Goal: Navigation & Orientation: Find specific page/section

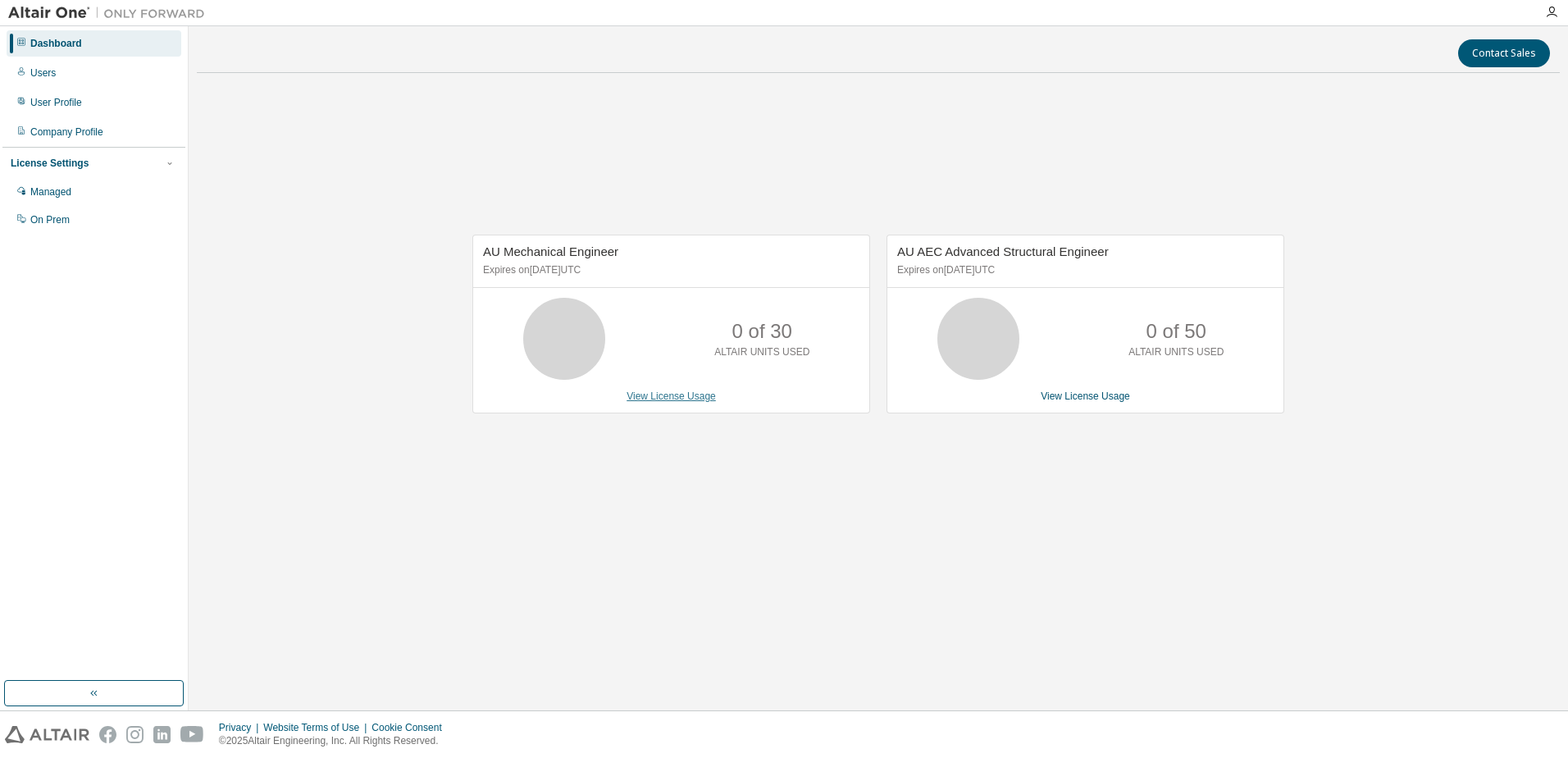
click at [696, 396] on link "View License Usage" at bounding box center [672, 396] width 90 height 12
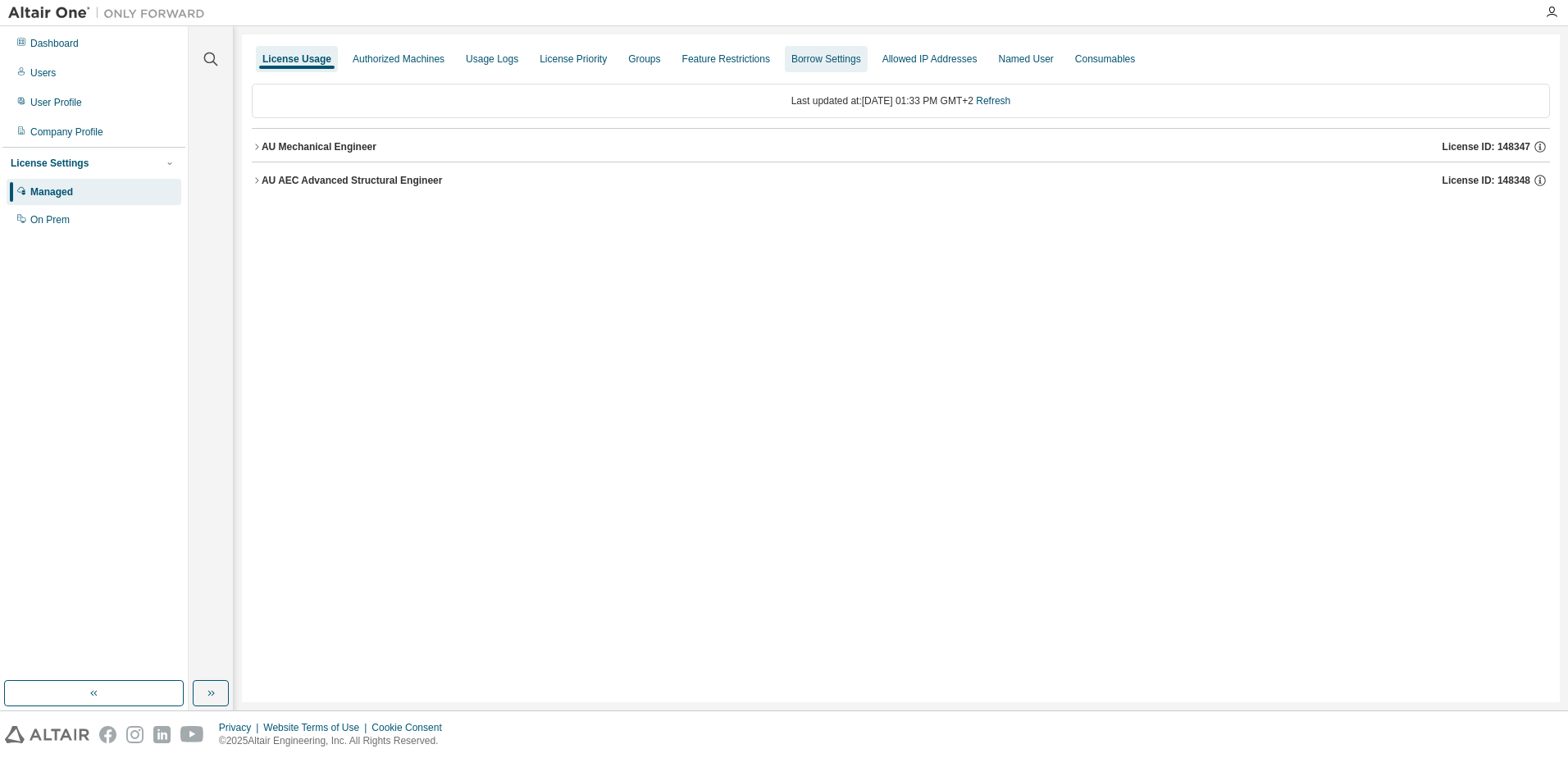
click at [809, 68] on div "Borrow Settings" at bounding box center [826, 58] width 83 height 26
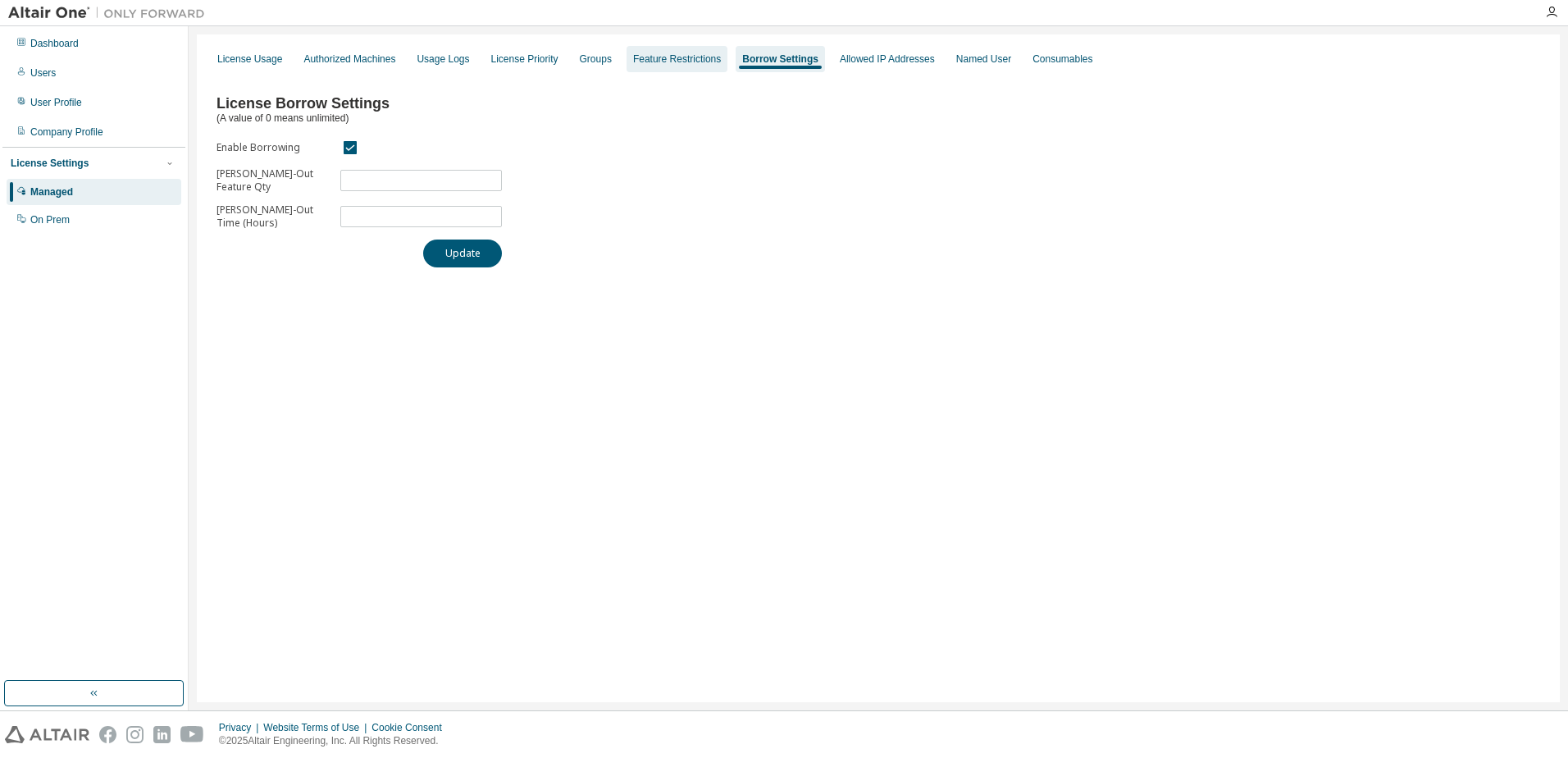
click at [655, 57] on div "Feature Restrictions" at bounding box center [677, 59] width 88 height 14
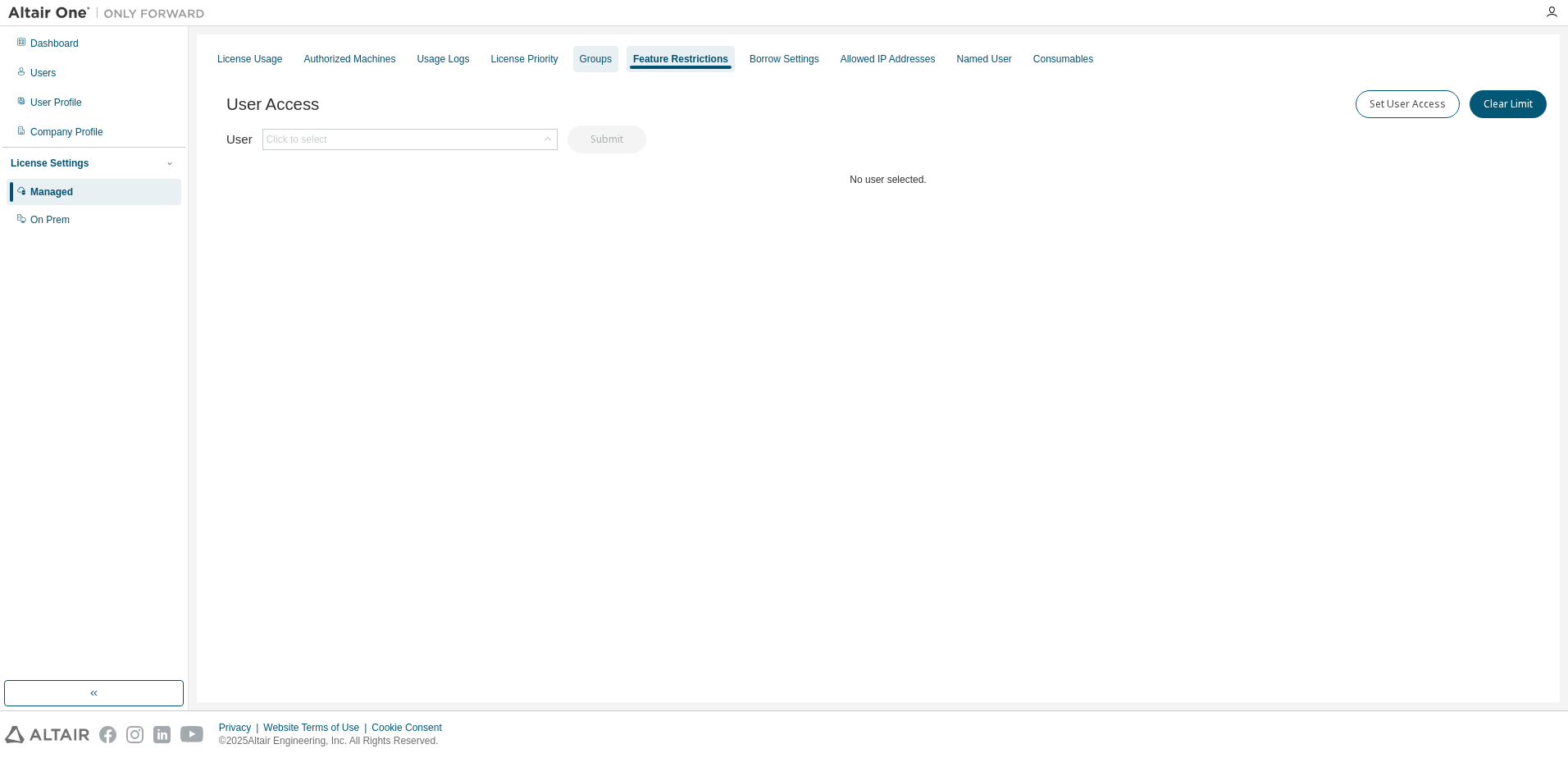
click at [593, 54] on div "Groups" at bounding box center [596, 59] width 32 height 14
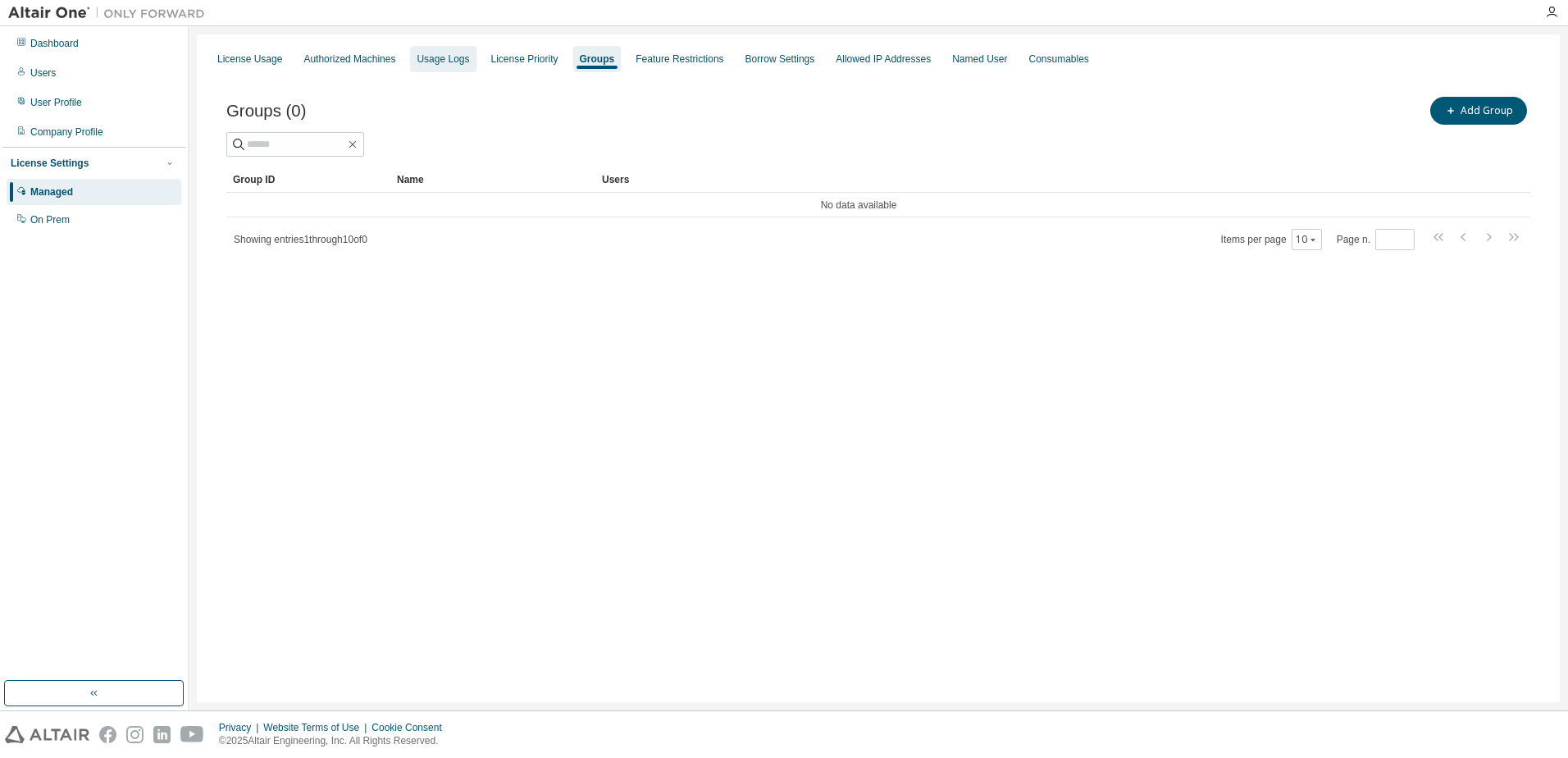
click at [436, 60] on div "Usage Logs" at bounding box center [443, 59] width 52 height 14
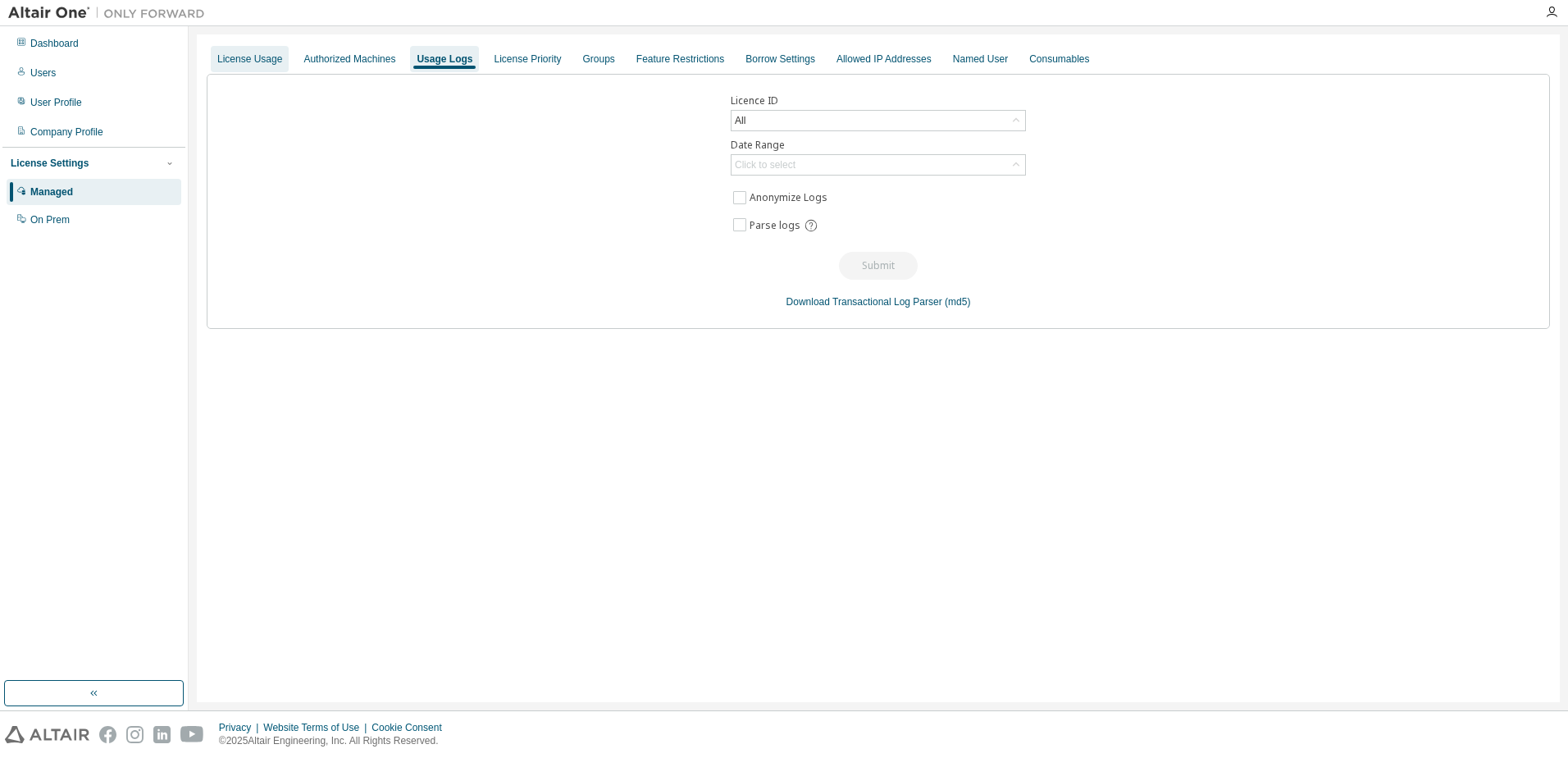
click at [252, 50] on div "License Usage" at bounding box center [249, 58] width 78 height 26
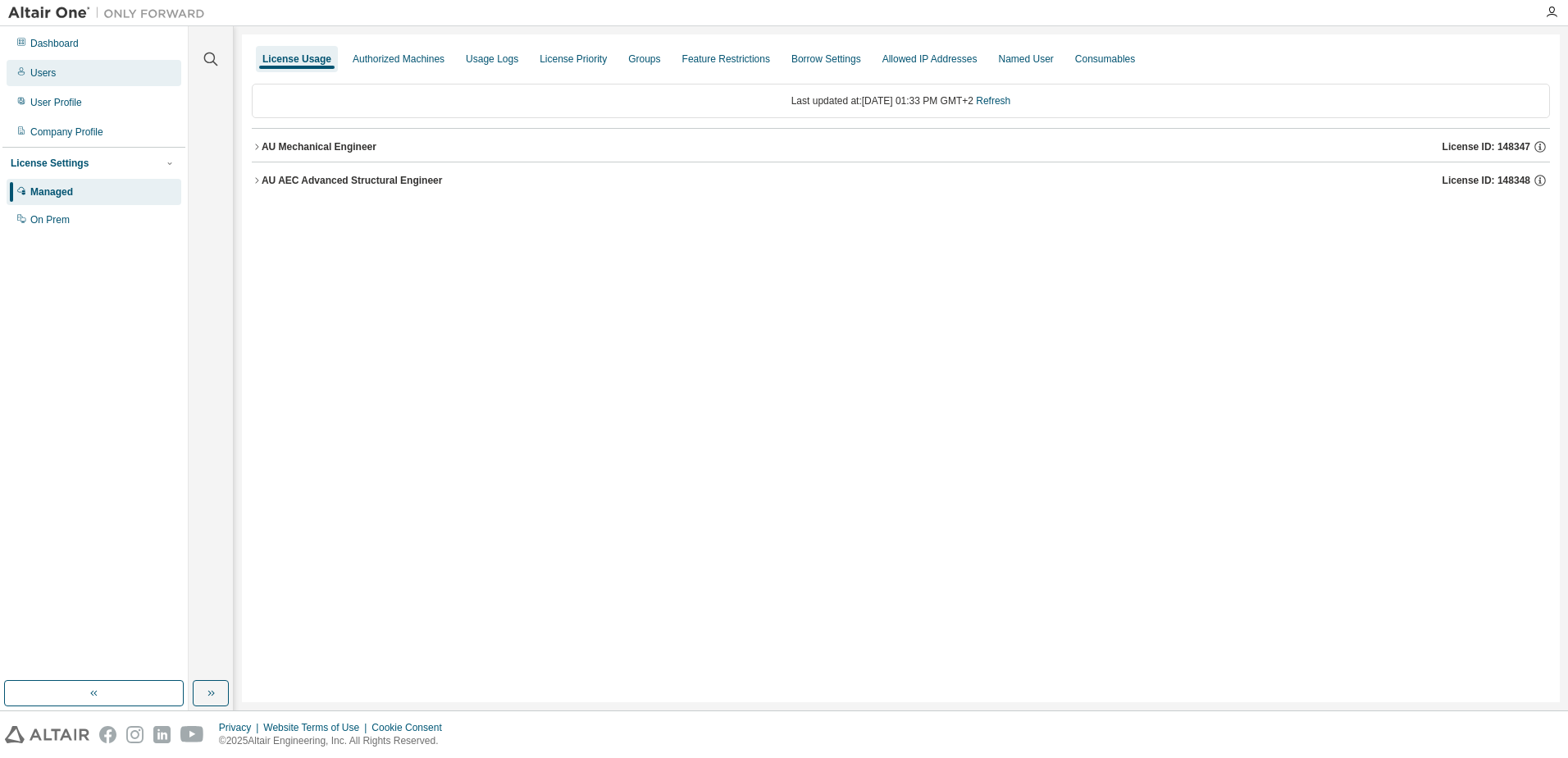
click at [32, 74] on div "Users" at bounding box center [43, 74] width 25 height 14
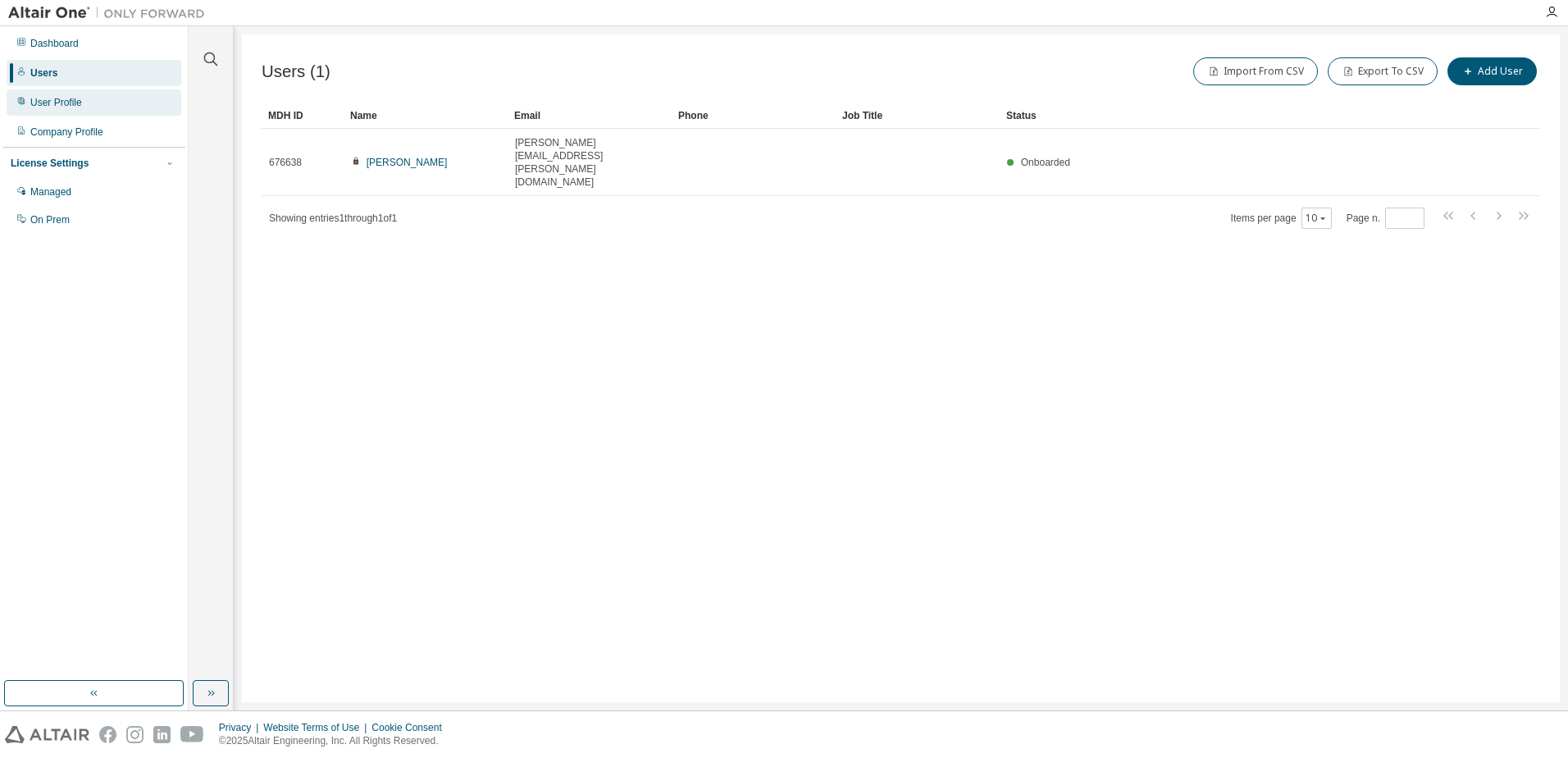
click at [98, 96] on div "User Profile" at bounding box center [94, 102] width 175 height 26
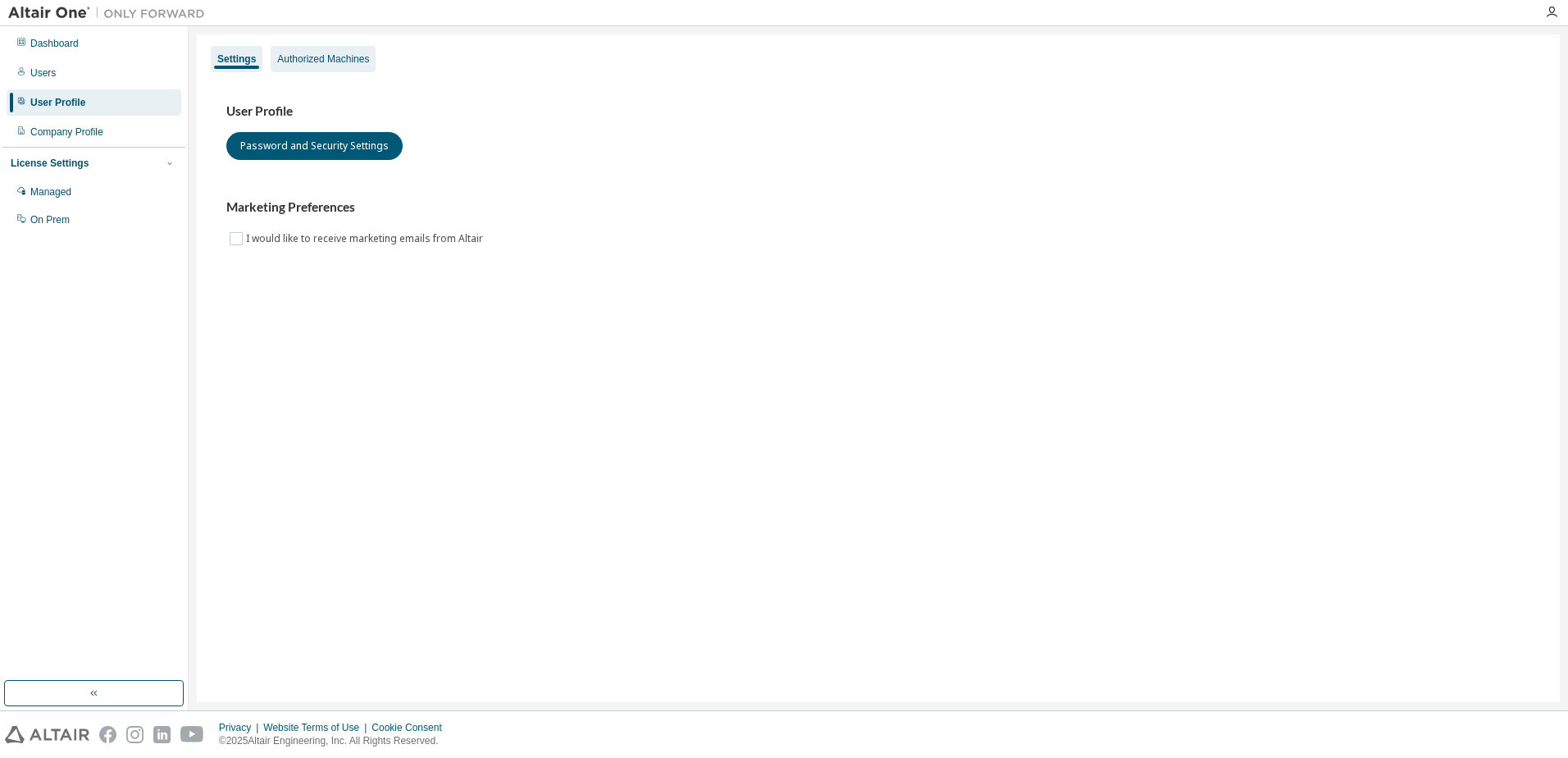
click at [334, 60] on div "Authorized Machines" at bounding box center [323, 59] width 92 height 14
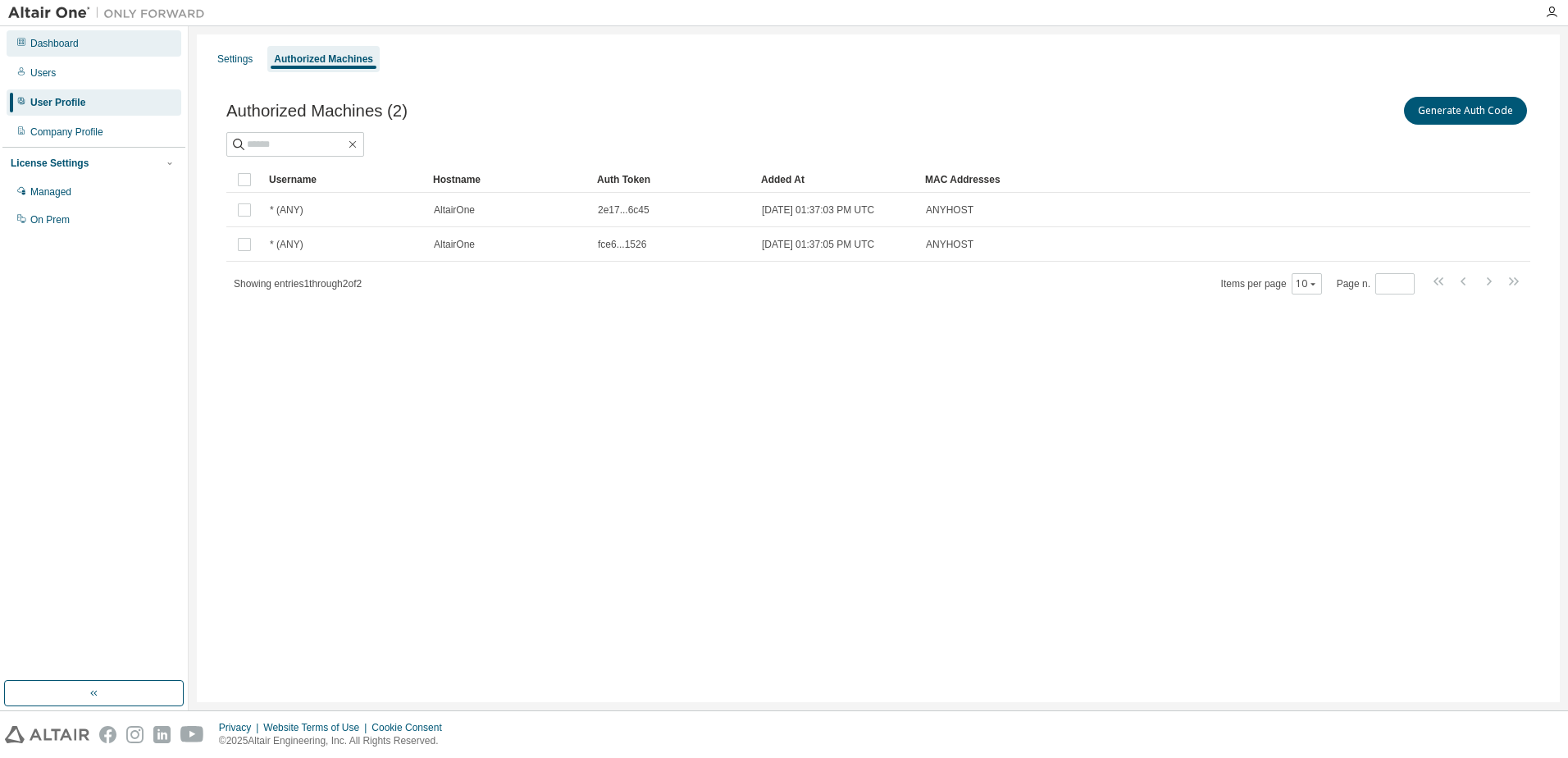
click at [96, 37] on div "Dashboard" at bounding box center [94, 43] width 175 height 26
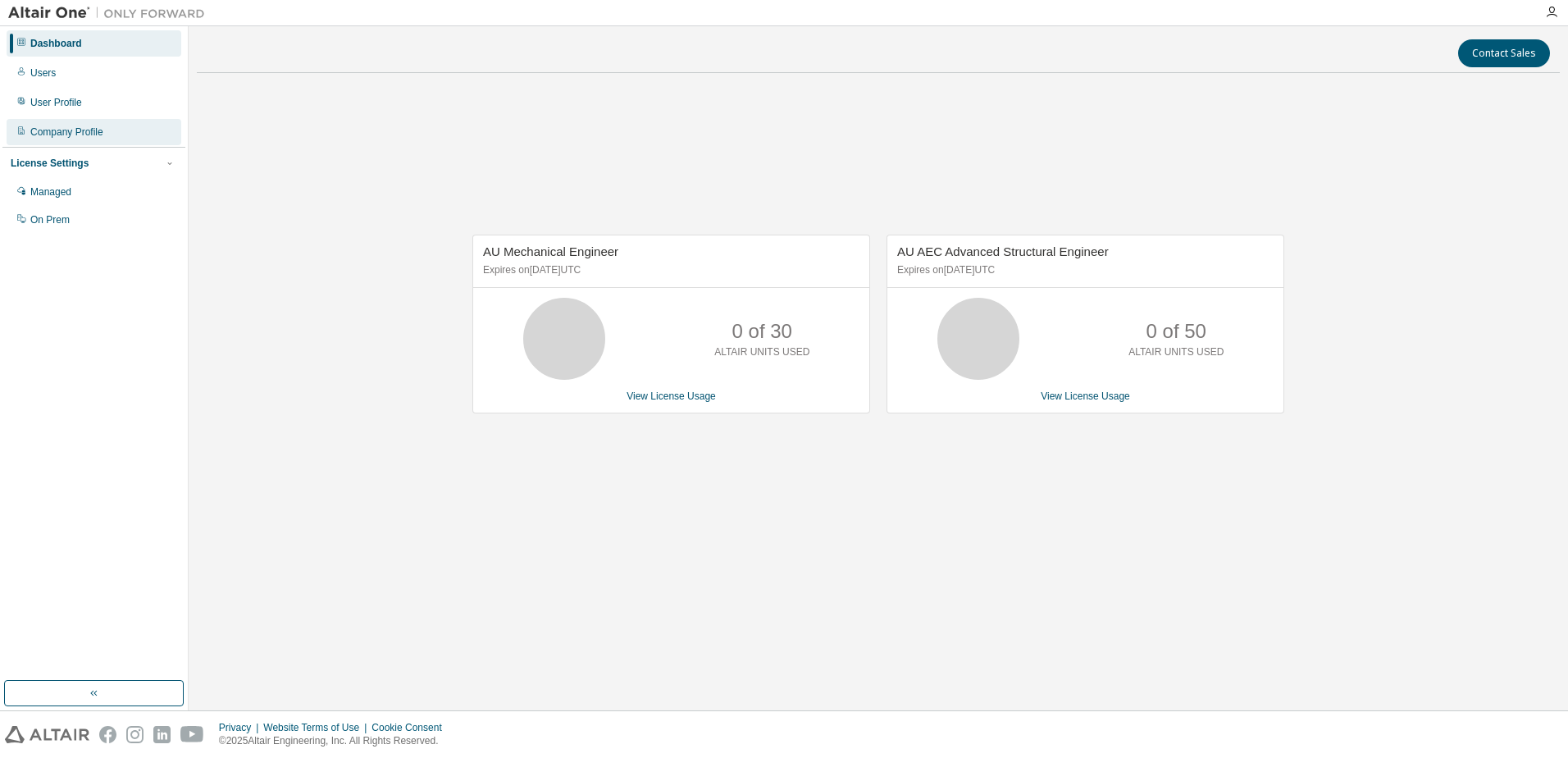
click at [62, 137] on div "Company Profile" at bounding box center [67, 133] width 73 height 14
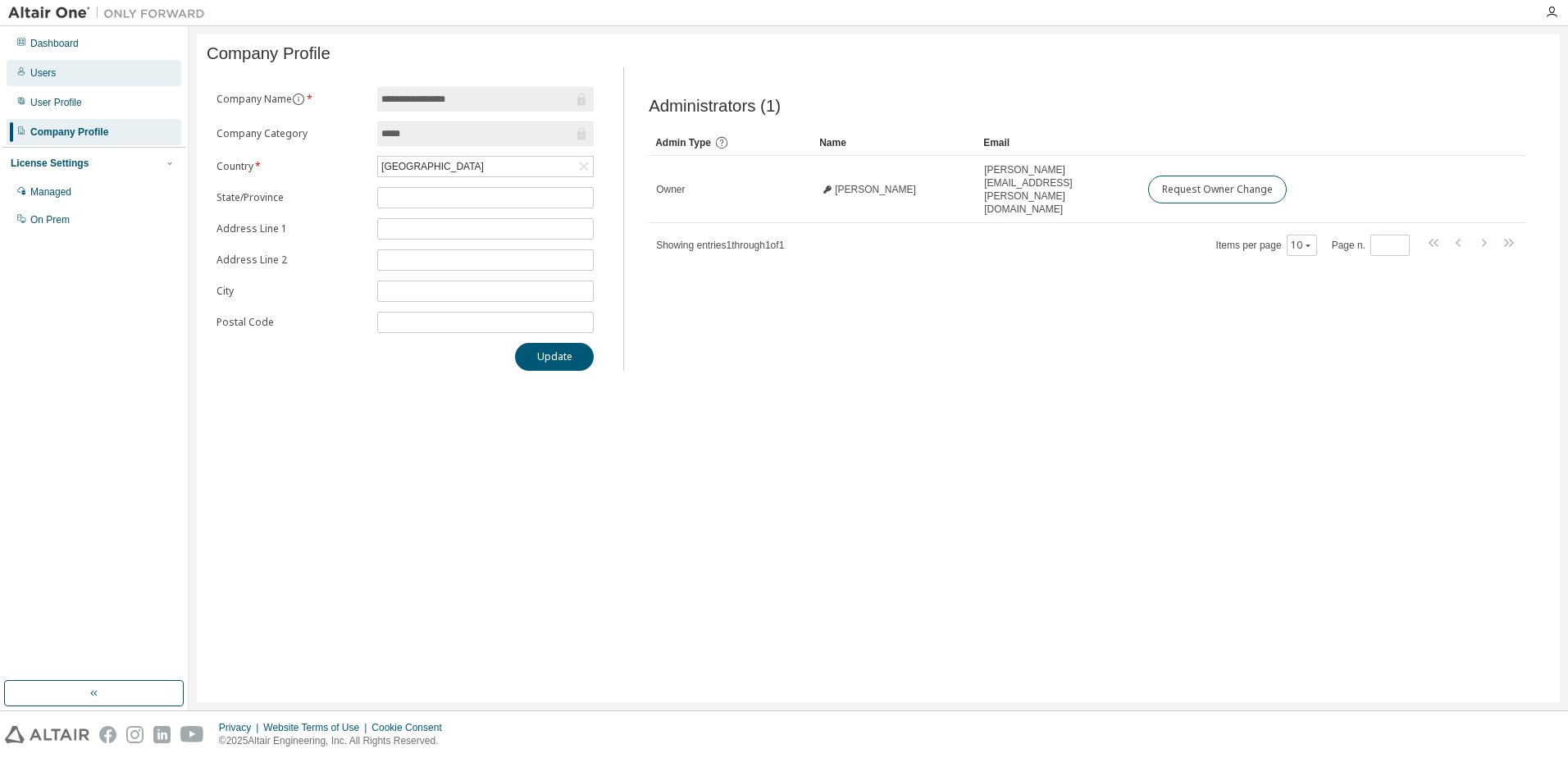
click at [41, 74] on div "Users" at bounding box center [43, 74] width 25 height 14
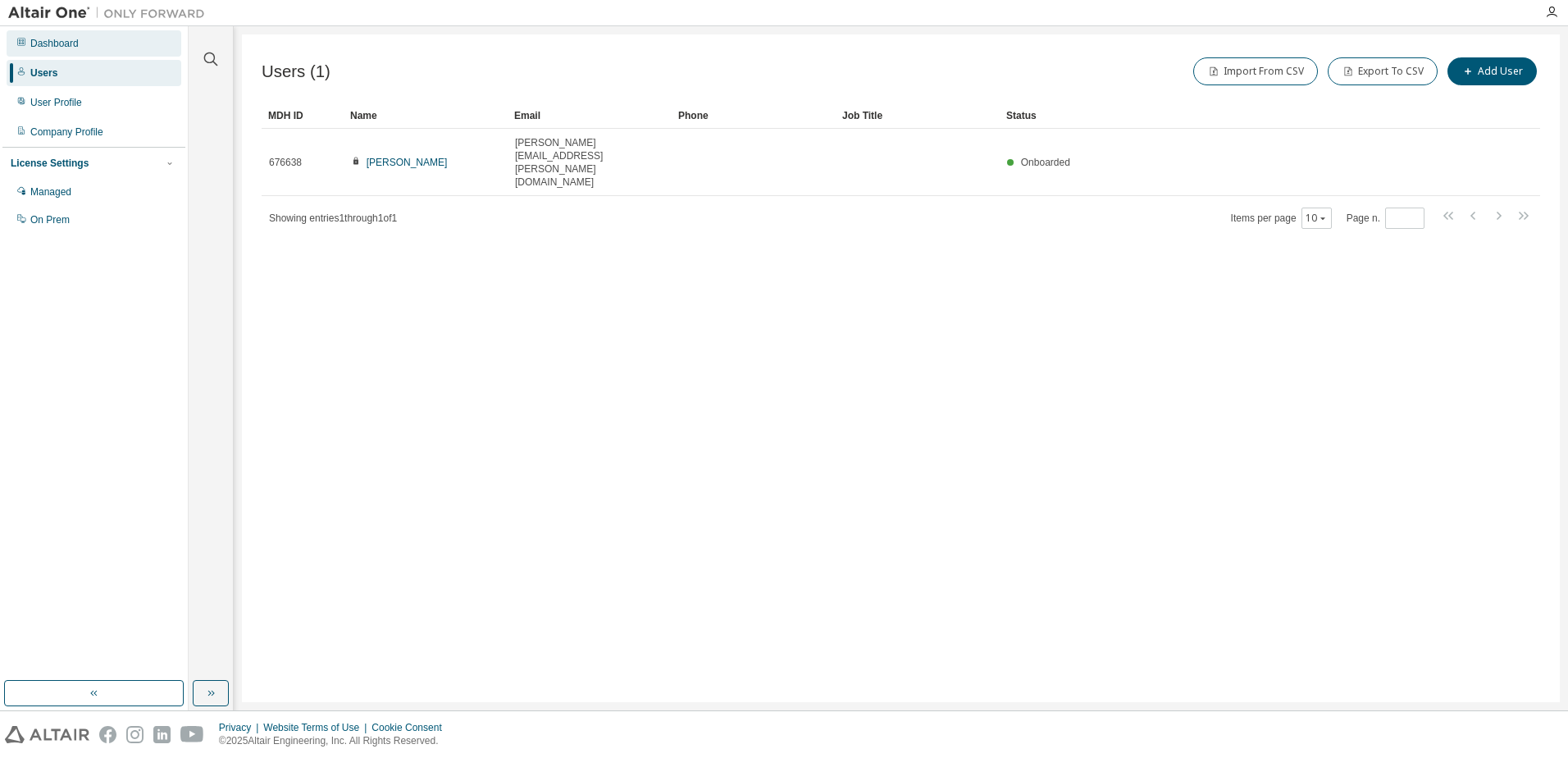
click at [51, 54] on div "Dashboard" at bounding box center [94, 43] width 175 height 26
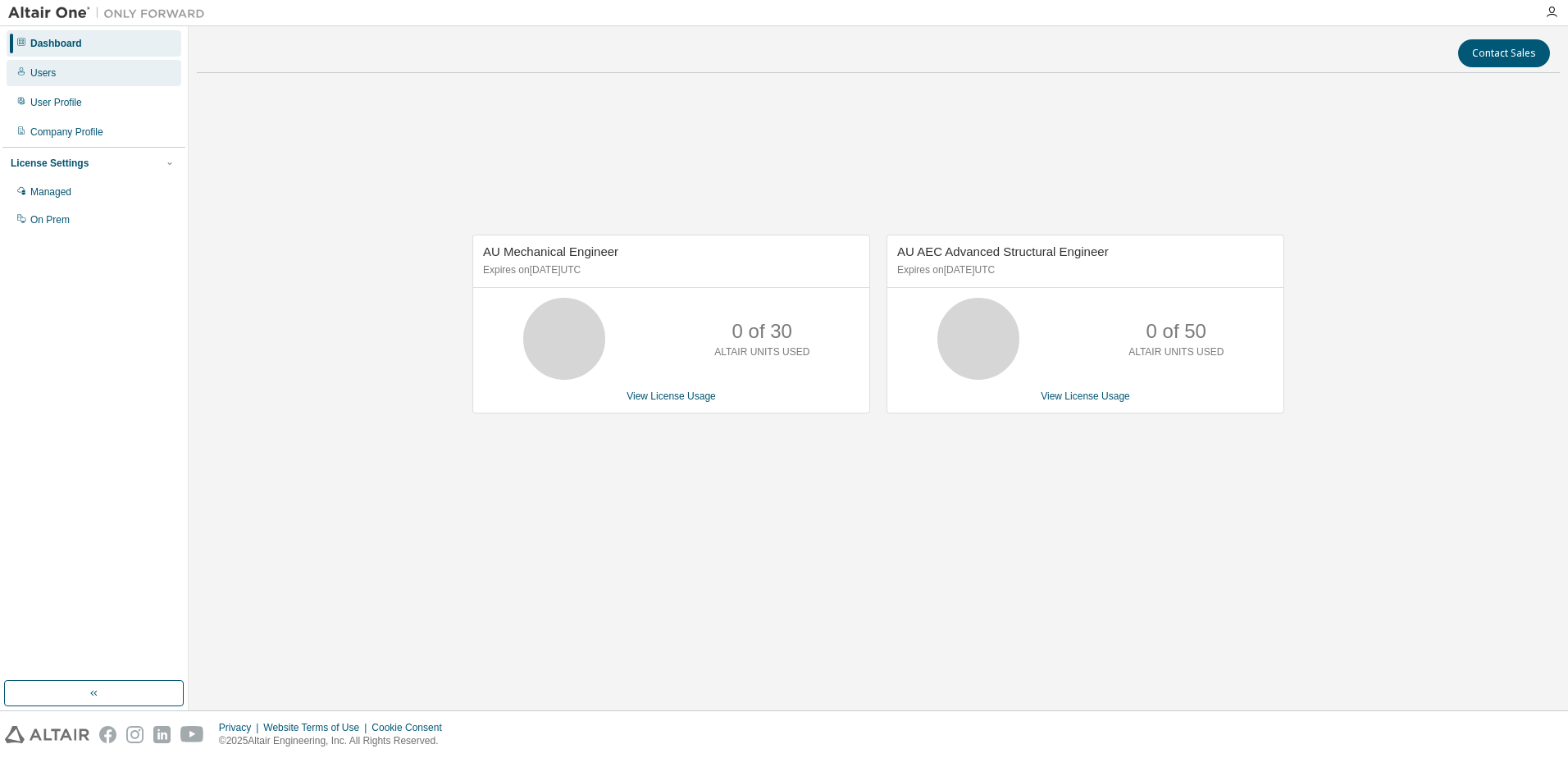
click at [50, 70] on div "Users" at bounding box center [43, 74] width 25 height 14
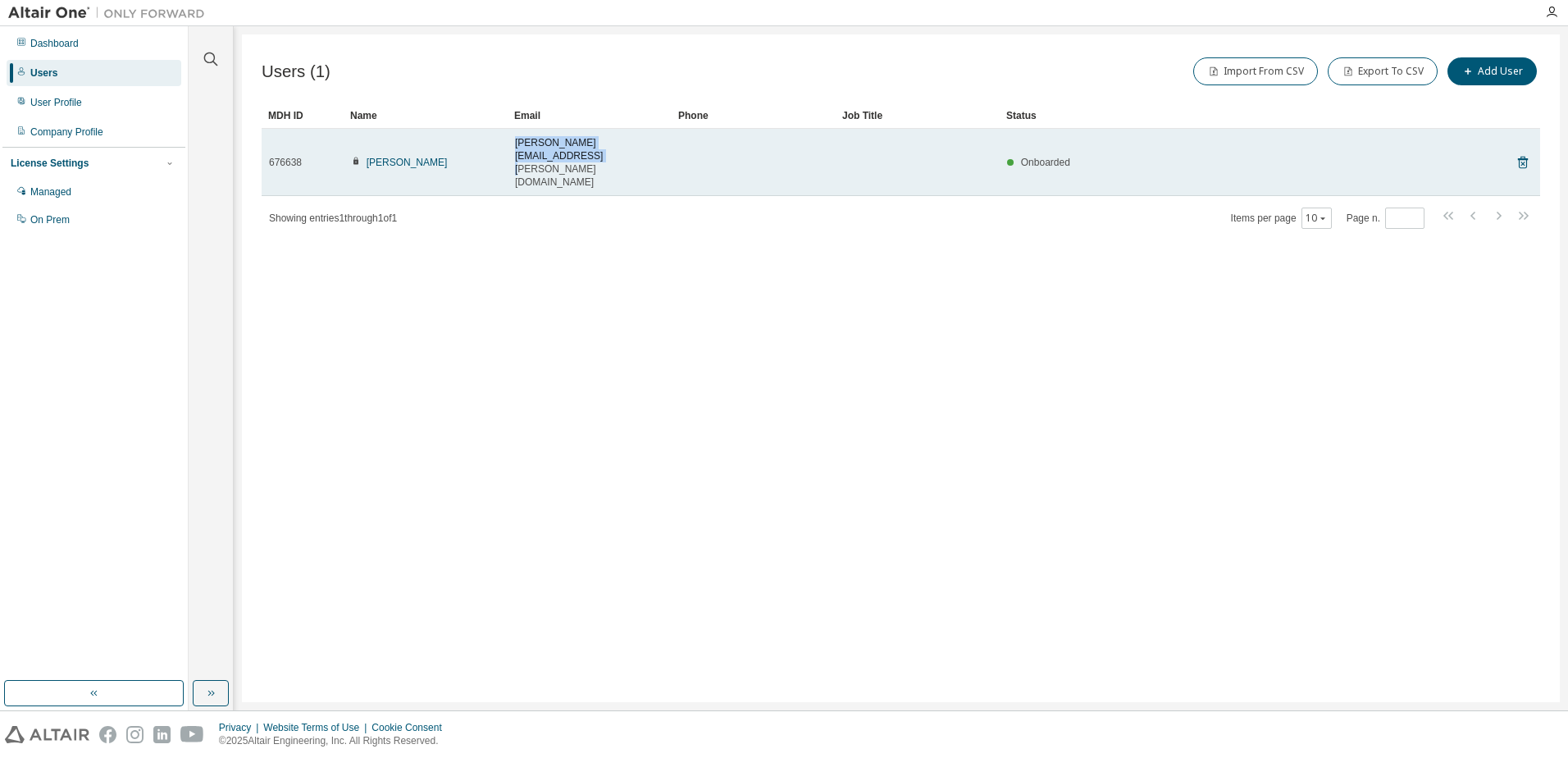
drag, startPoint x: 662, startPoint y: 144, endPoint x: 512, endPoint y: 142, distance: 150.0
click at [512, 142] on td "[PERSON_NAME][EMAIL_ADDRESS][PERSON_NAME][DOMAIN_NAME]" at bounding box center [590, 162] width 164 height 68
copy span "[PERSON_NAME][EMAIL_ADDRESS][PERSON_NAME][DOMAIN_NAME]"
